Goal: Information Seeking & Learning: Check status

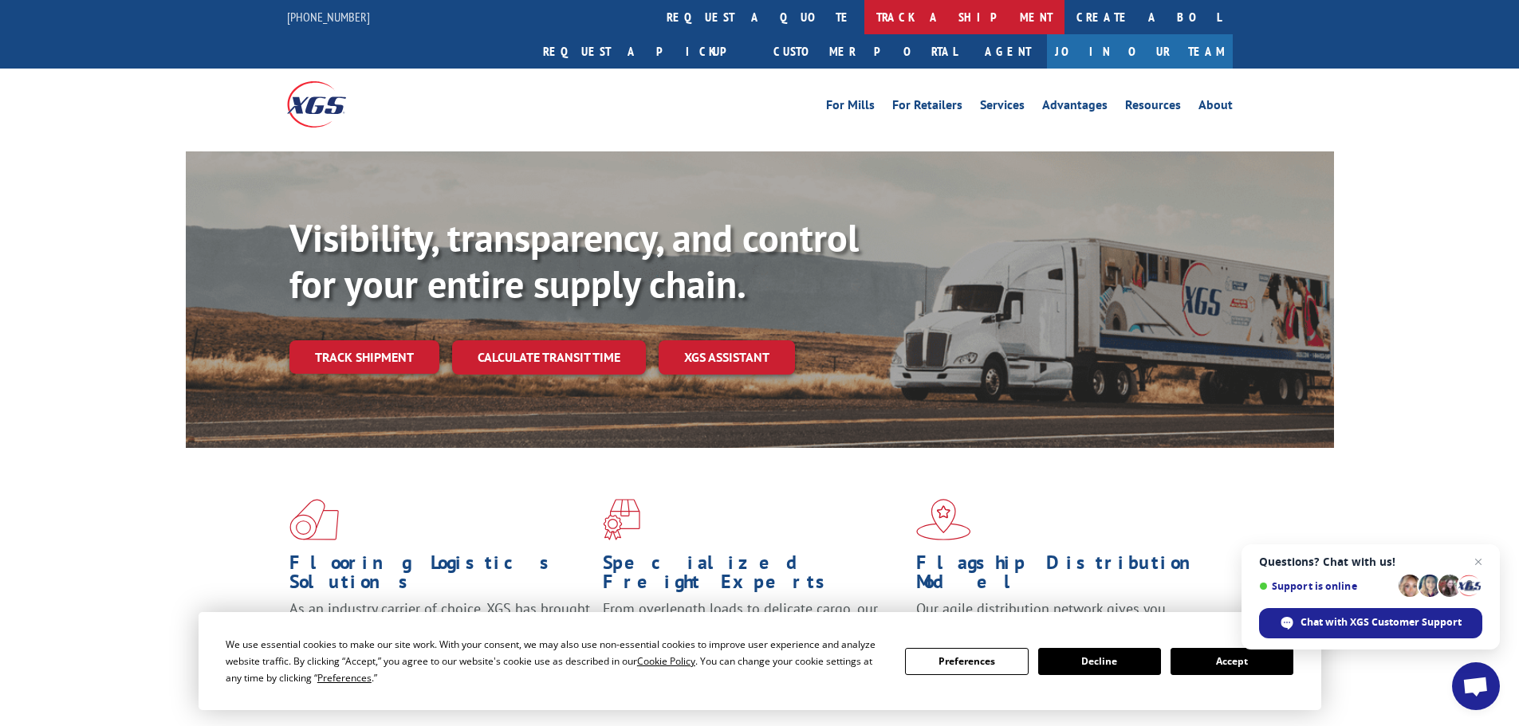
click at [864, 33] on link "track a shipment" at bounding box center [964, 17] width 200 height 34
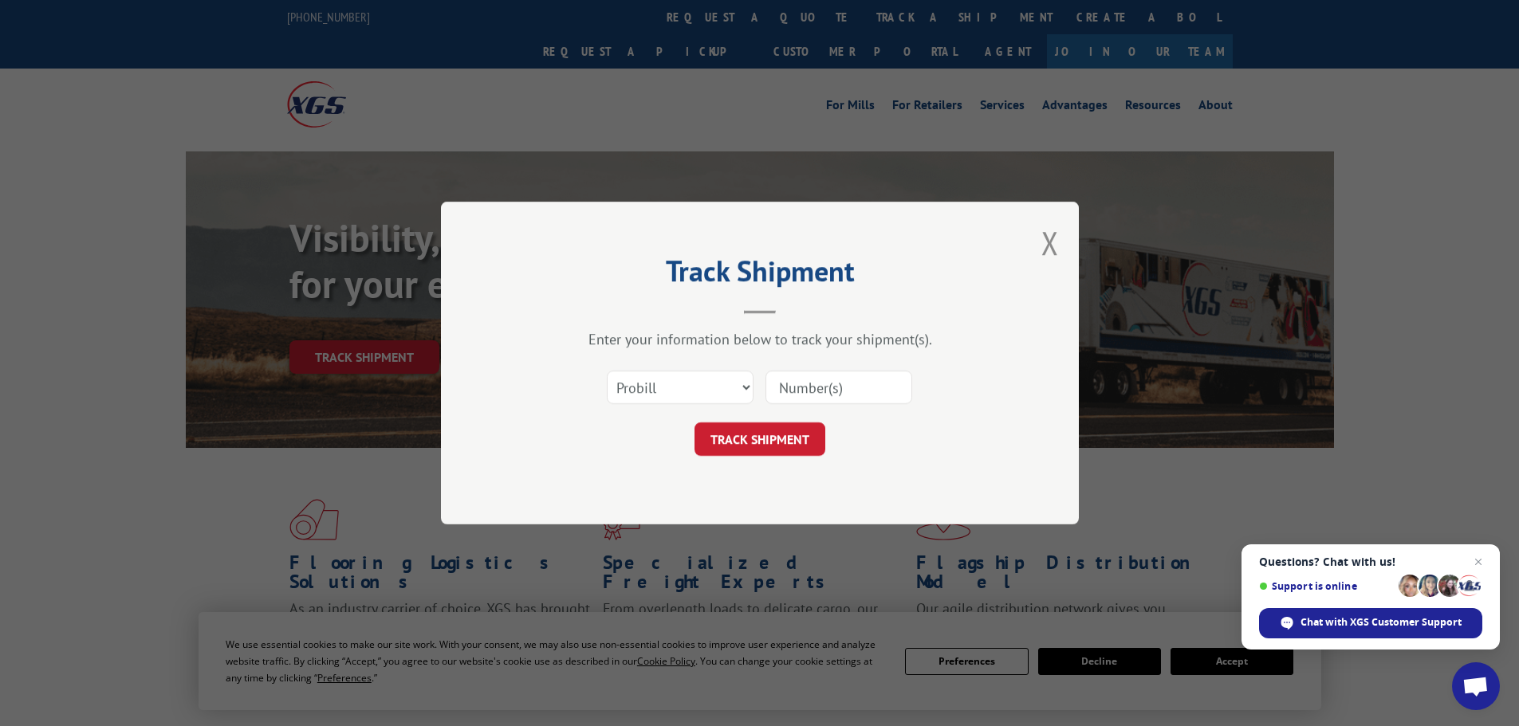
click at [807, 379] on input at bounding box center [838, 387] width 147 height 33
type input "17477596"
click at [694, 422] on button "TRACK SHIPMENT" at bounding box center [759, 438] width 131 height 33
click at [779, 443] on button "TRACK SHIPMENT" at bounding box center [759, 438] width 131 height 33
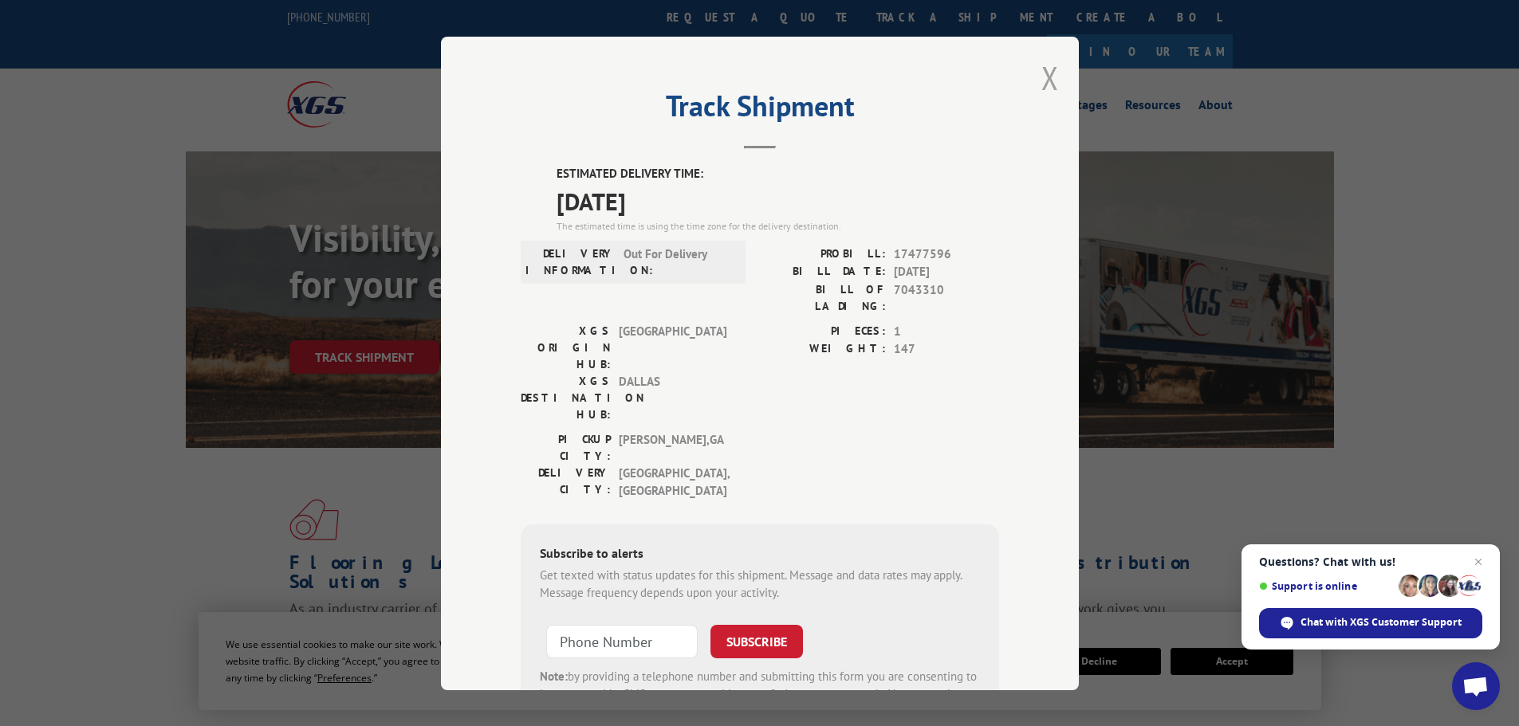
click at [1041, 84] on button "Close modal" at bounding box center [1050, 78] width 18 height 42
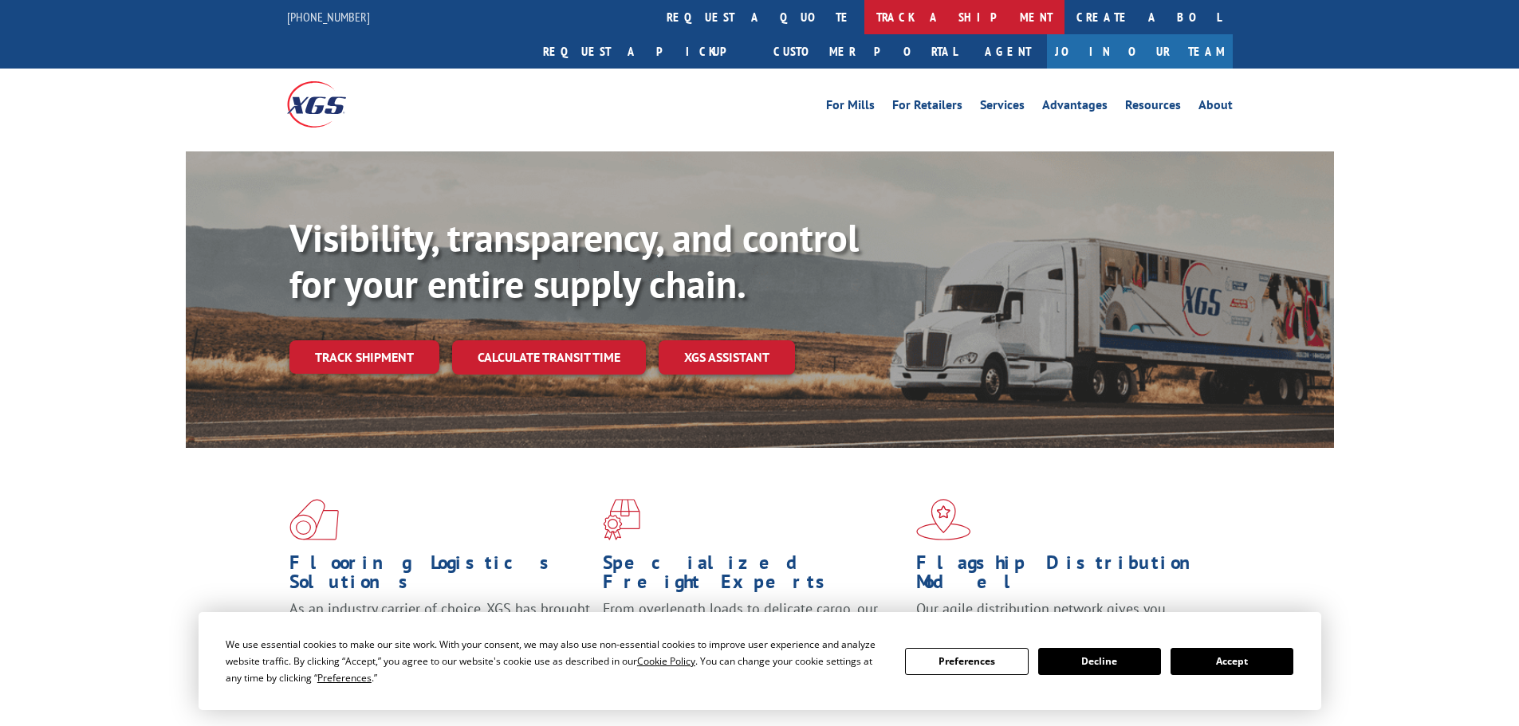
click at [864, 14] on link "track a shipment" at bounding box center [964, 17] width 200 height 34
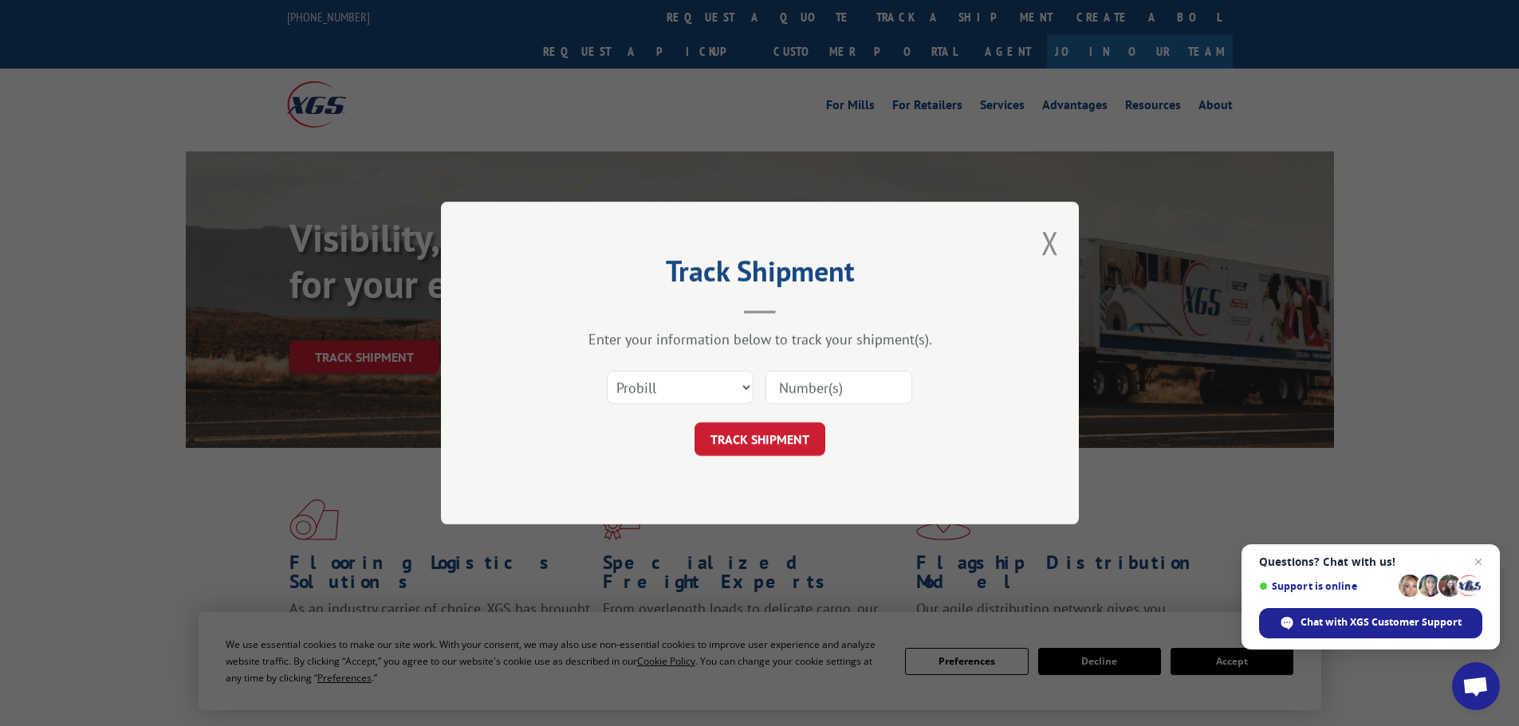
click at [792, 388] on input at bounding box center [838, 387] width 147 height 33
type input "17477596"
click at [694, 422] on button "TRACK SHIPMENT" at bounding box center [759, 438] width 131 height 33
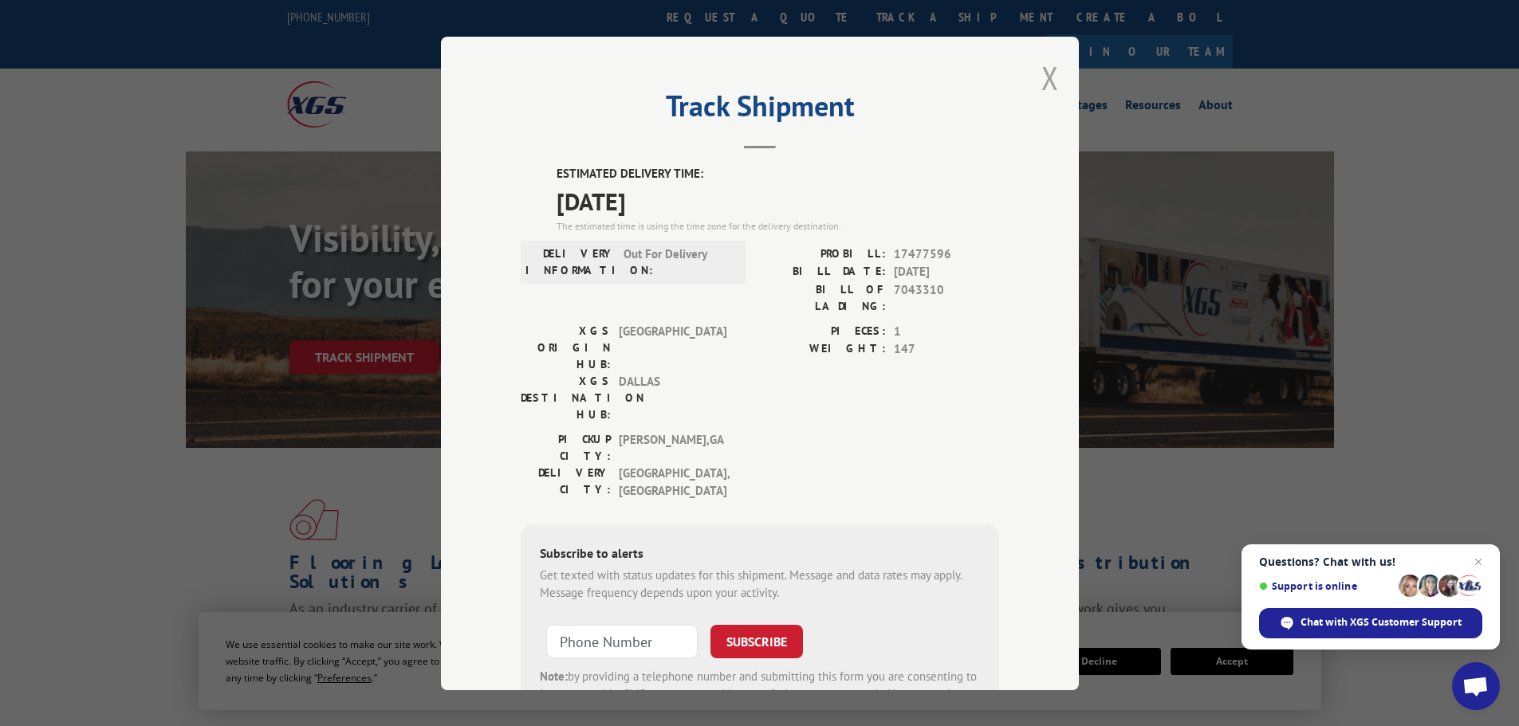
click at [1046, 86] on button "Close modal" at bounding box center [1050, 78] width 18 height 42
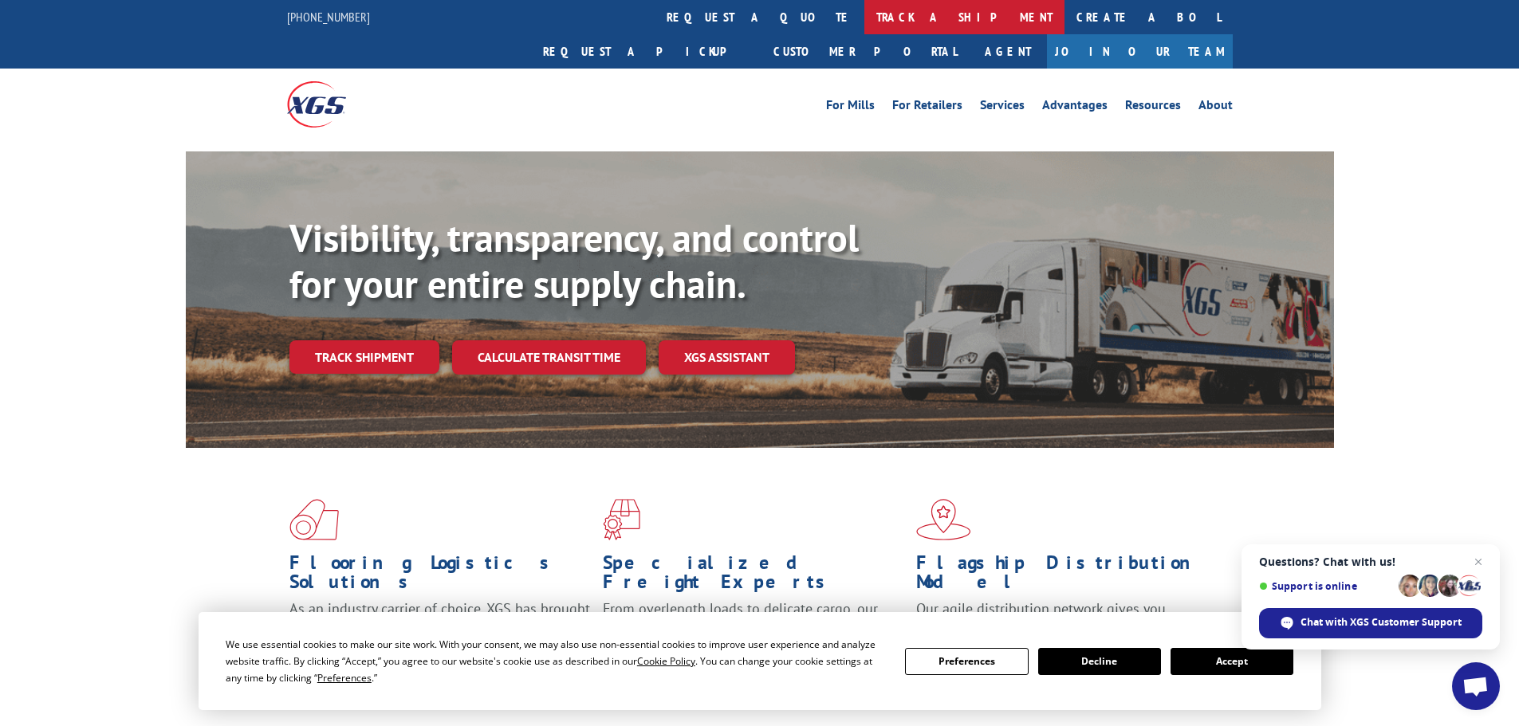
click at [864, 14] on link "track a shipment" at bounding box center [964, 17] width 200 height 34
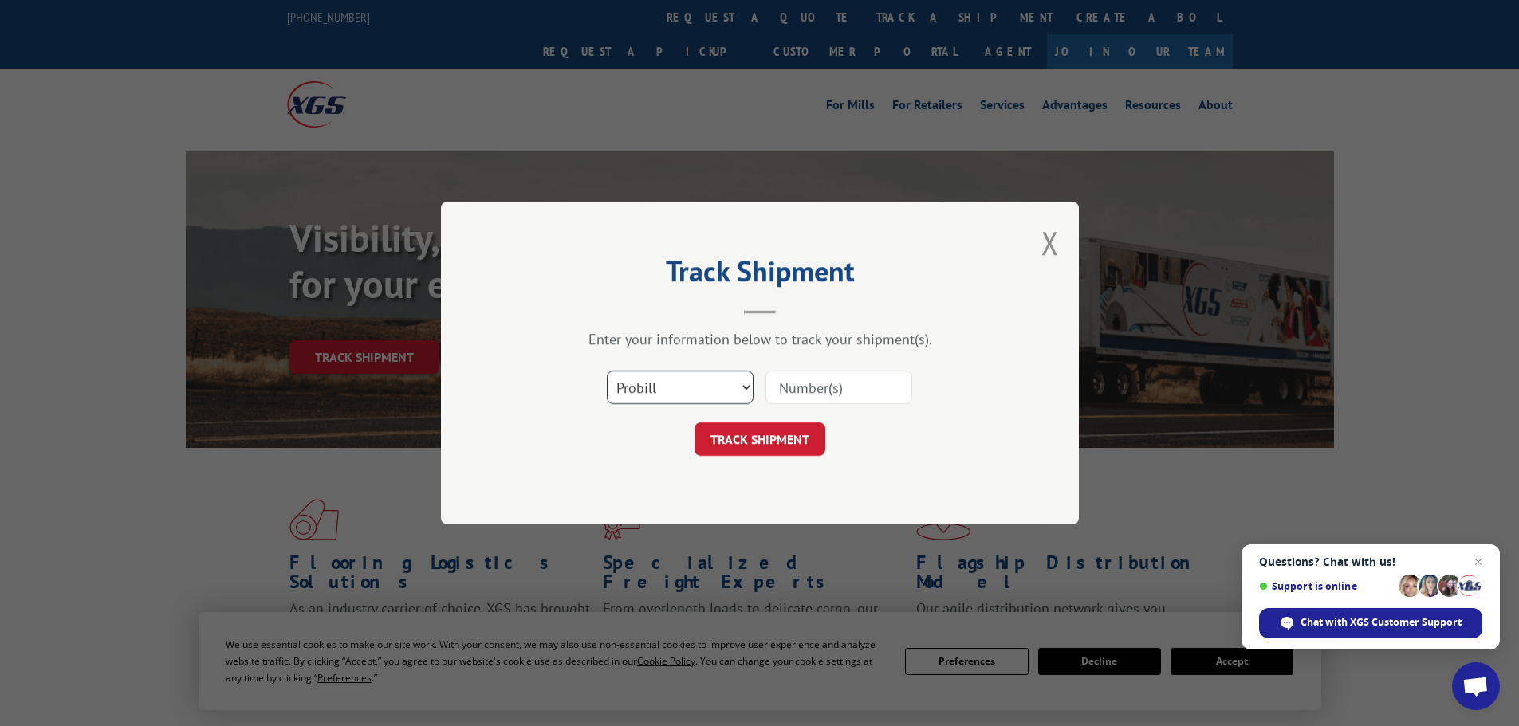
click at [656, 398] on select "Select category... Probill BOL PO" at bounding box center [680, 387] width 147 height 33
click at [818, 392] on input at bounding box center [838, 387] width 147 height 33
type input "5499558"
click at [694, 422] on button "TRACK SHIPMENT" at bounding box center [759, 438] width 131 height 33
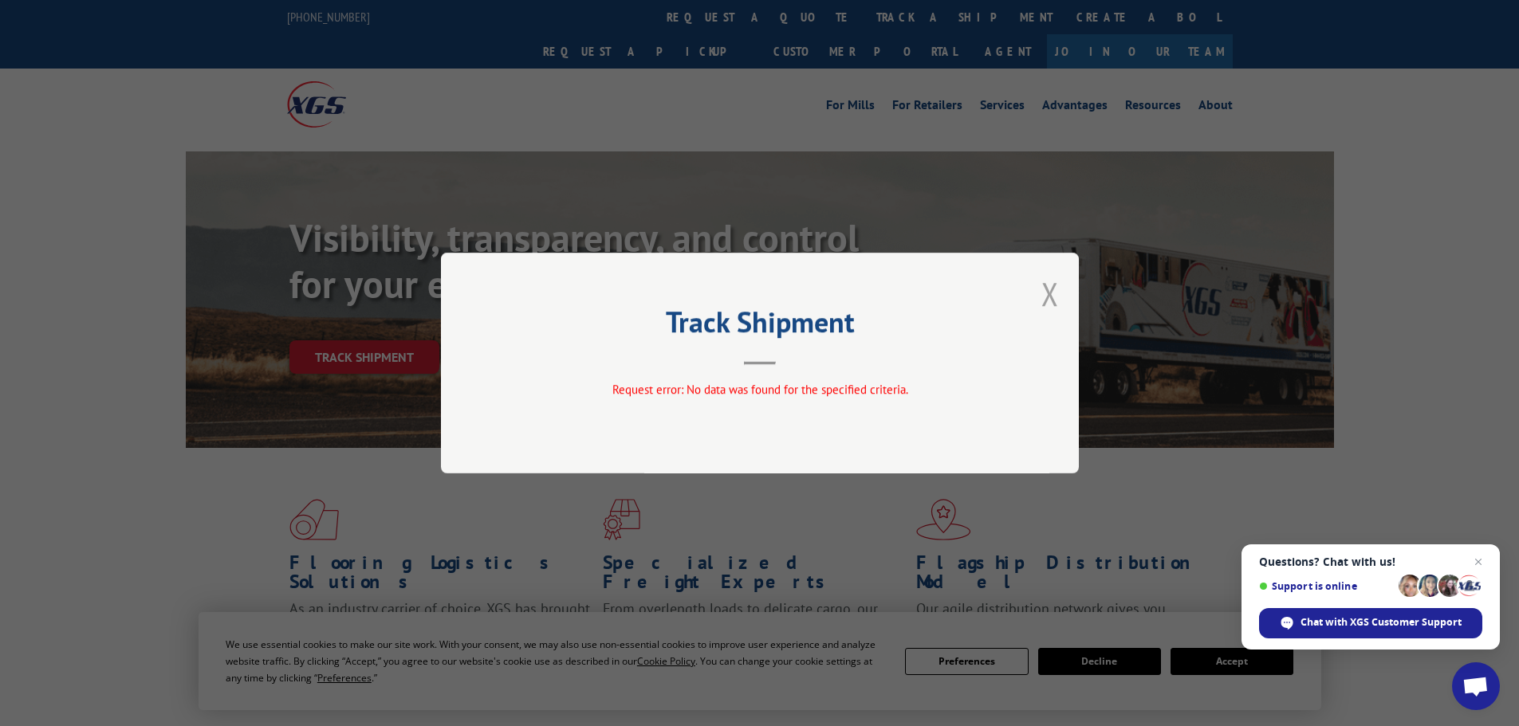
click at [1058, 285] on button "Close modal" at bounding box center [1050, 294] width 18 height 42
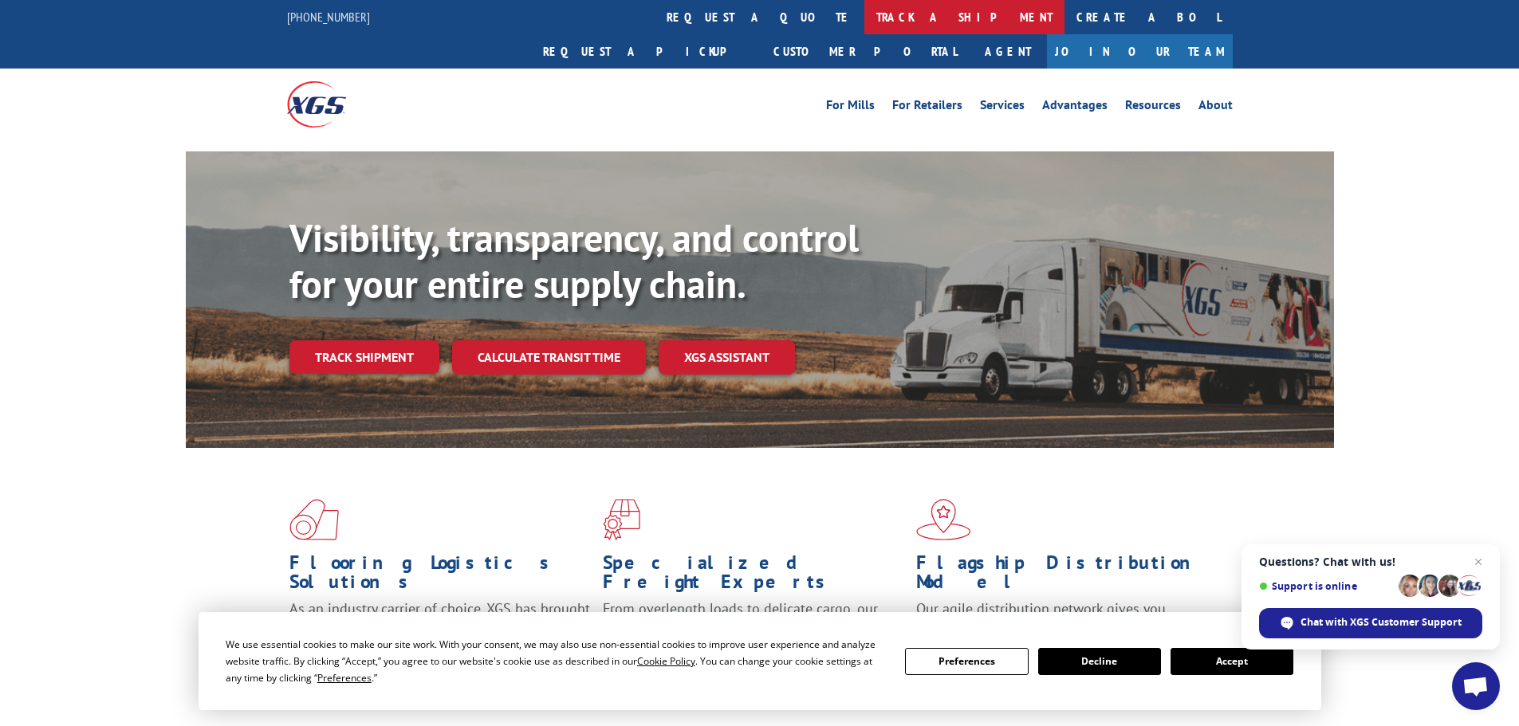
click at [864, 14] on link "track a shipment" at bounding box center [964, 17] width 200 height 34
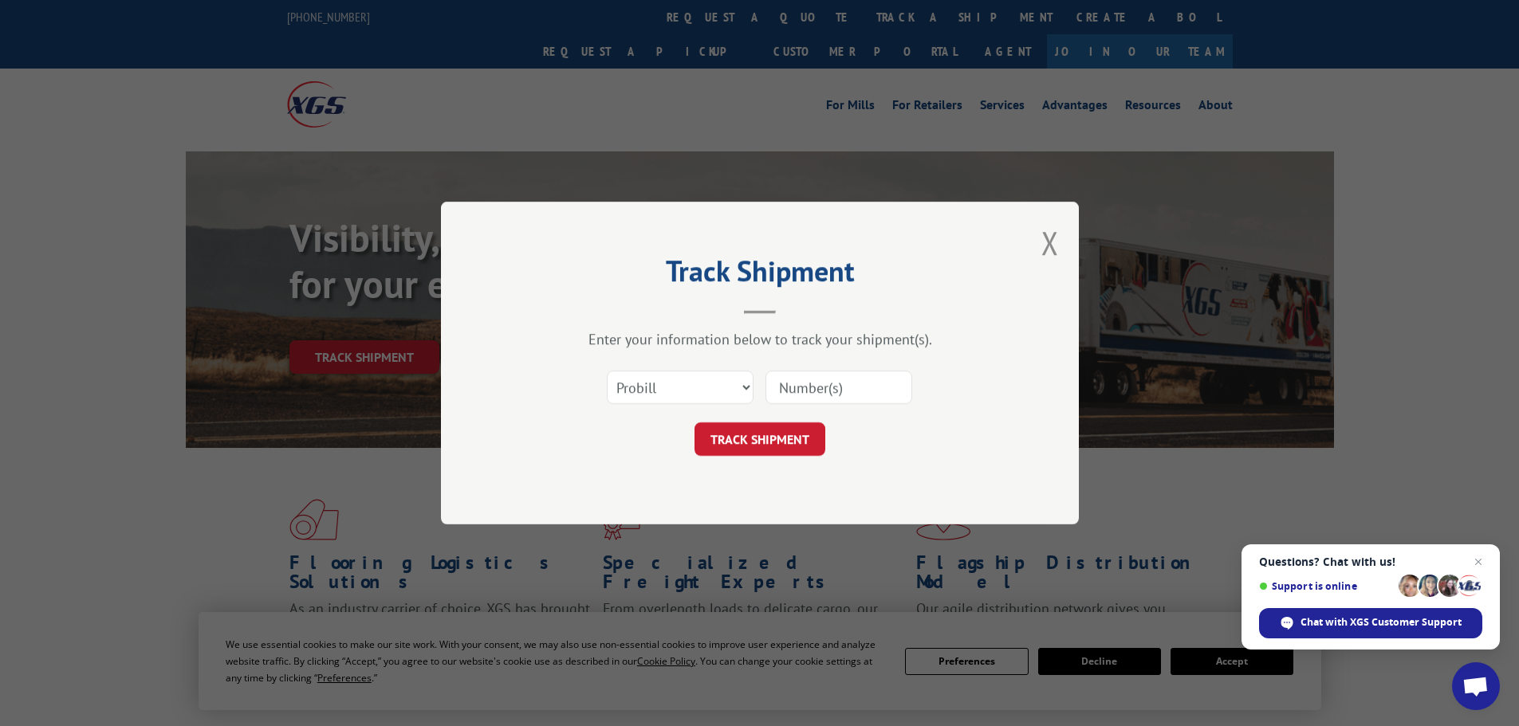
click at [775, 382] on input at bounding box center [838, 387] width 147 height 33
click at [683, 379] on select "Select category... Probill BOL PO" at bounding box center [680, 387] width 147 height 33
select select "bol"
click at [607, 371] on select "Select category... Probill BOL PO" at bounding box center [680, 387] width 147 height 33
click at [877, 385] on input at bounding box center [838, 387] width 147 height 33
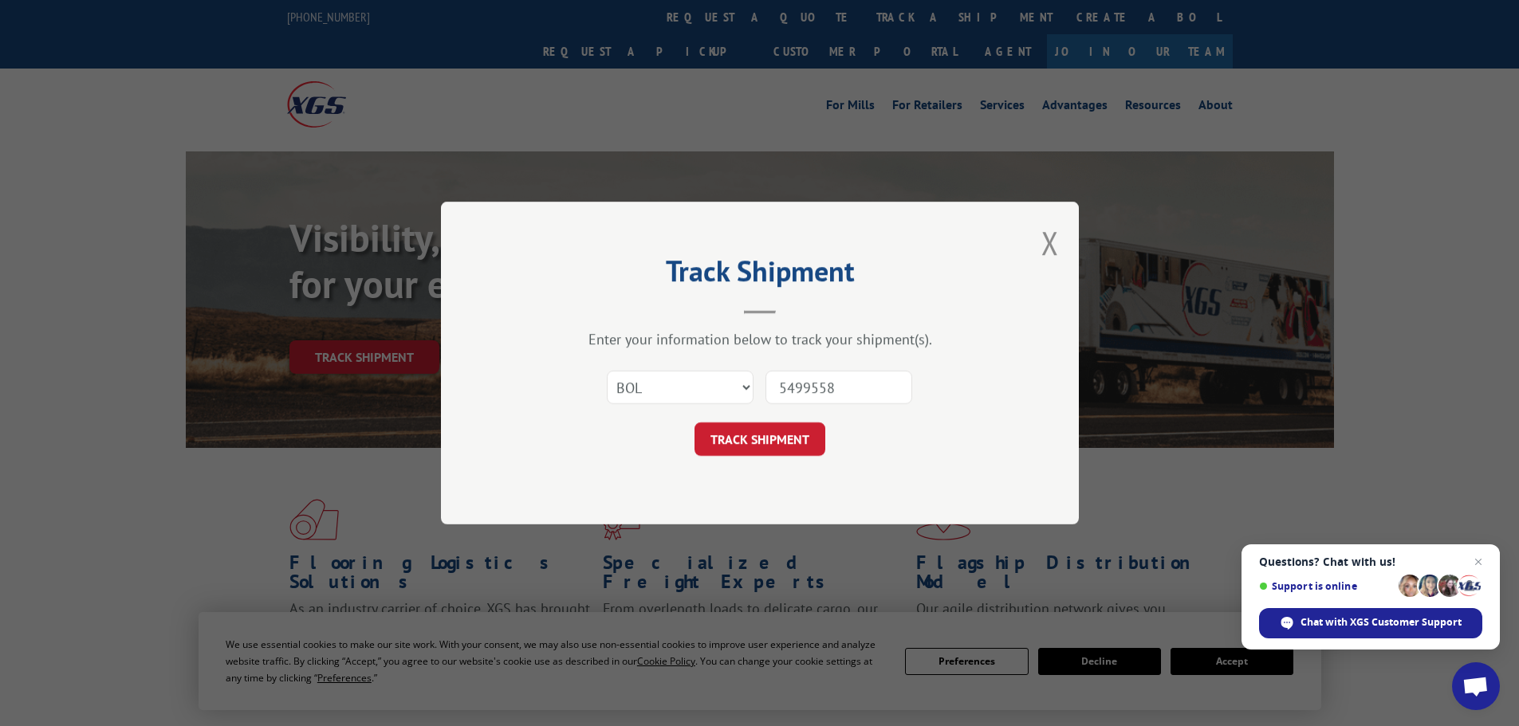
type input "5499558"
click at [694, 422] on button "TRACK SHIPMENT" at bounding box center [759, 438] width 131 height 33
